Goal: Ask a question

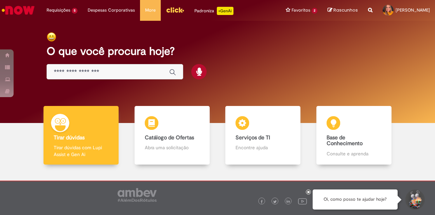
click at [310, 190] on icon at bounding box center [308, 191] width 3 height 3
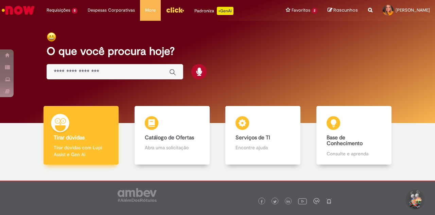
click at [75, 134] on b "Tirar dúvidas" at bounding box center [69, 137] width 31 height 7
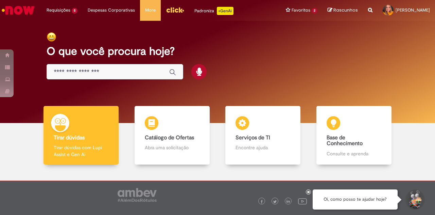
click at [308, 190] on icon at bounding box center [308, 191] width 3 height 3
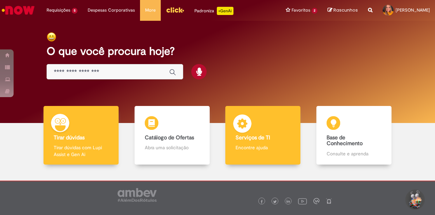
click at [258, 132] on div "Serviços de TI Serviços de TI Encontre ajuda" at bounding box center [262, 135] width 75 height 59
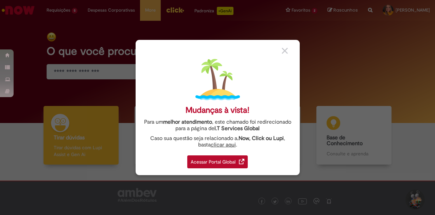
click at [285, 49] on img at bounding box center [285, 51] width 6 height 6
